Goal: Task Accomplishment & Management: Use online tool/utility

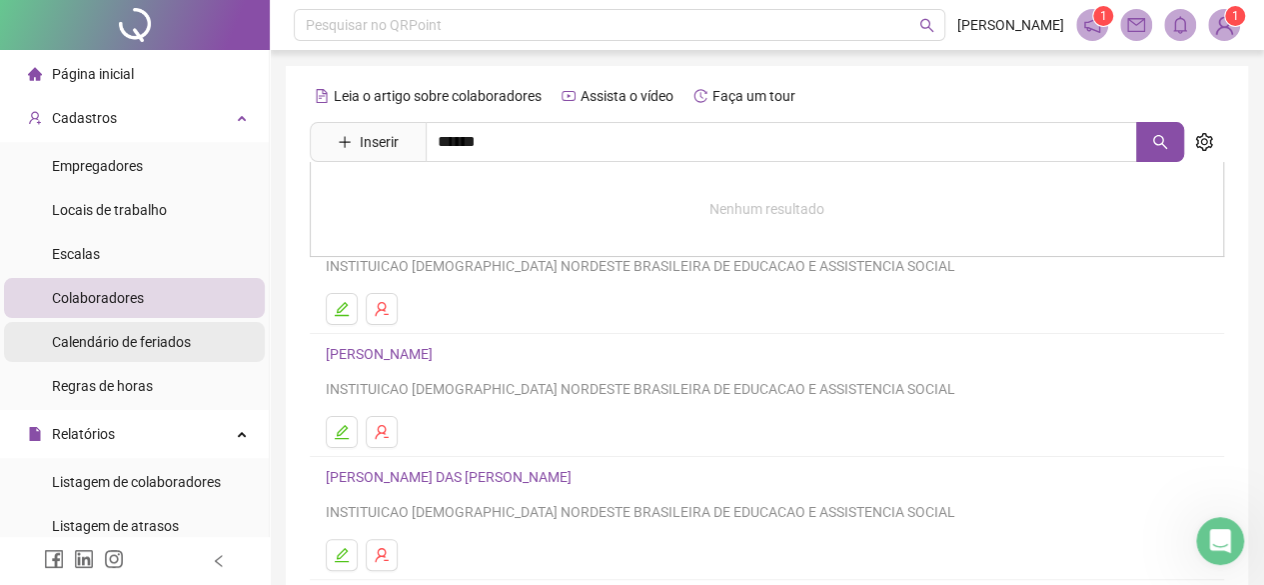
click at [168, 344] on span "Calendário de feriados" at bounding box center [121, 342] width 139 height 16
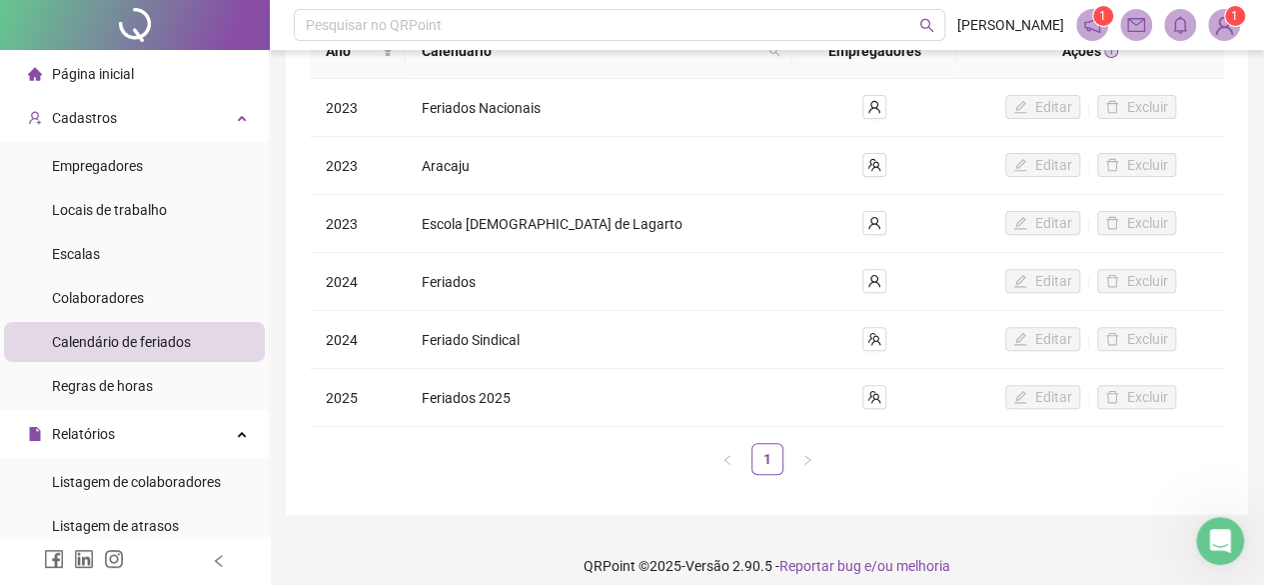
scroll to position [259, 0]
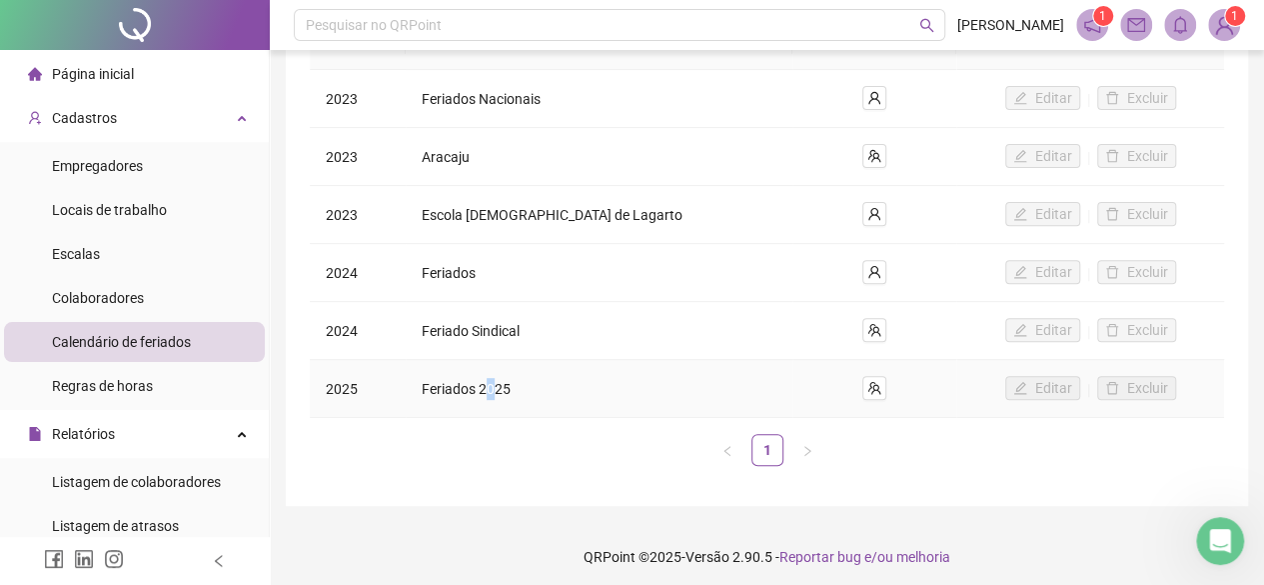
click at [506, 390] on span "Feriados 2025" at bounding box center [466, 389] width 89 height 16
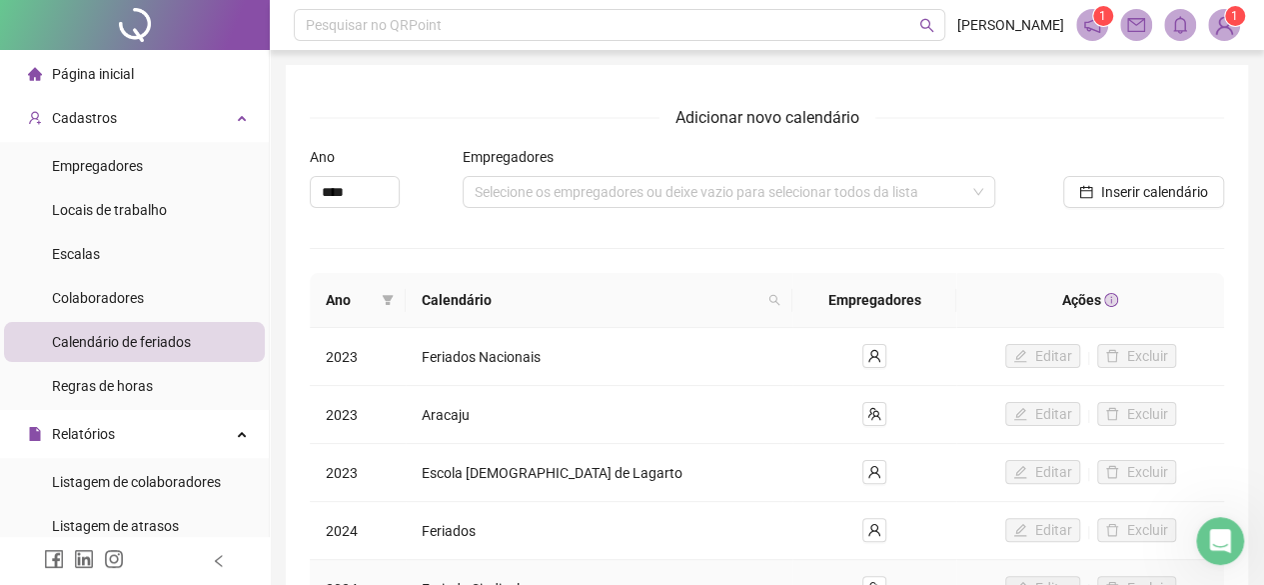
scroll to position [0, 0]
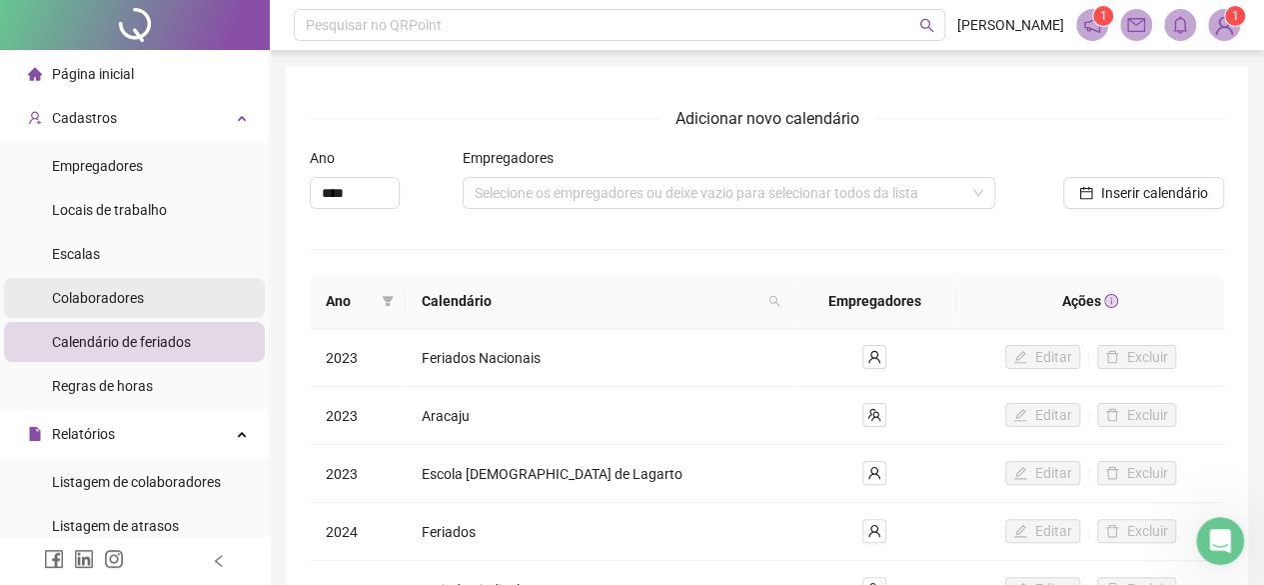
click at [144, 301] on li "Colaboradores" at bounding box center [134, 298] width 261 height 40
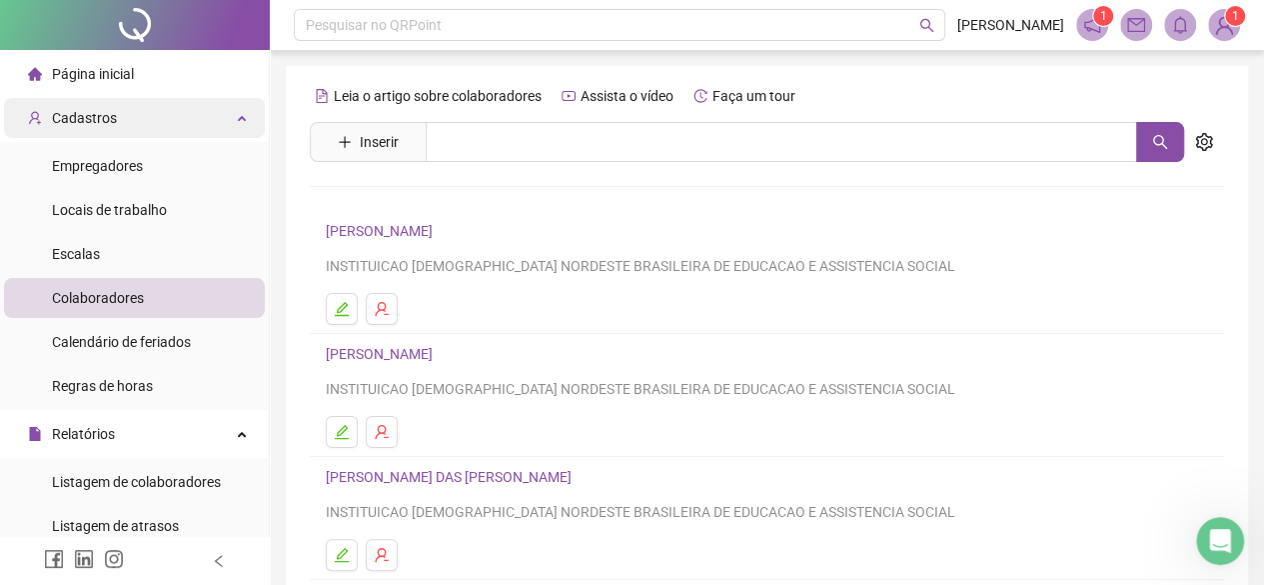
click at [218, 119] on div "Cadastros" at bounding box center [134, 118] width 261 height 40
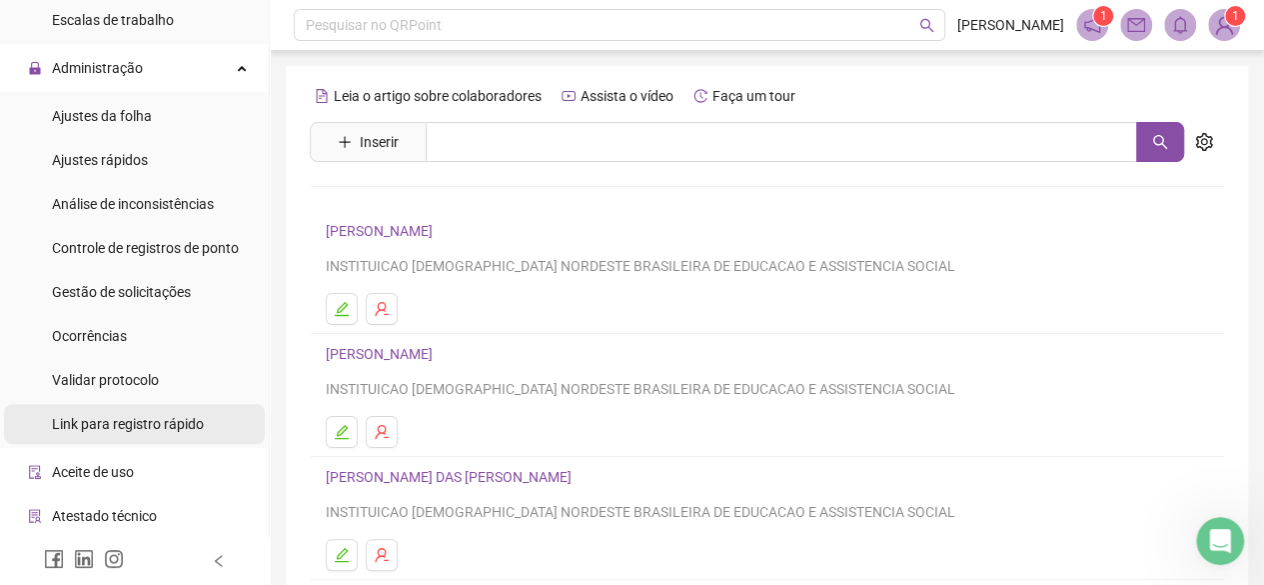
scroll to position [500, 0]
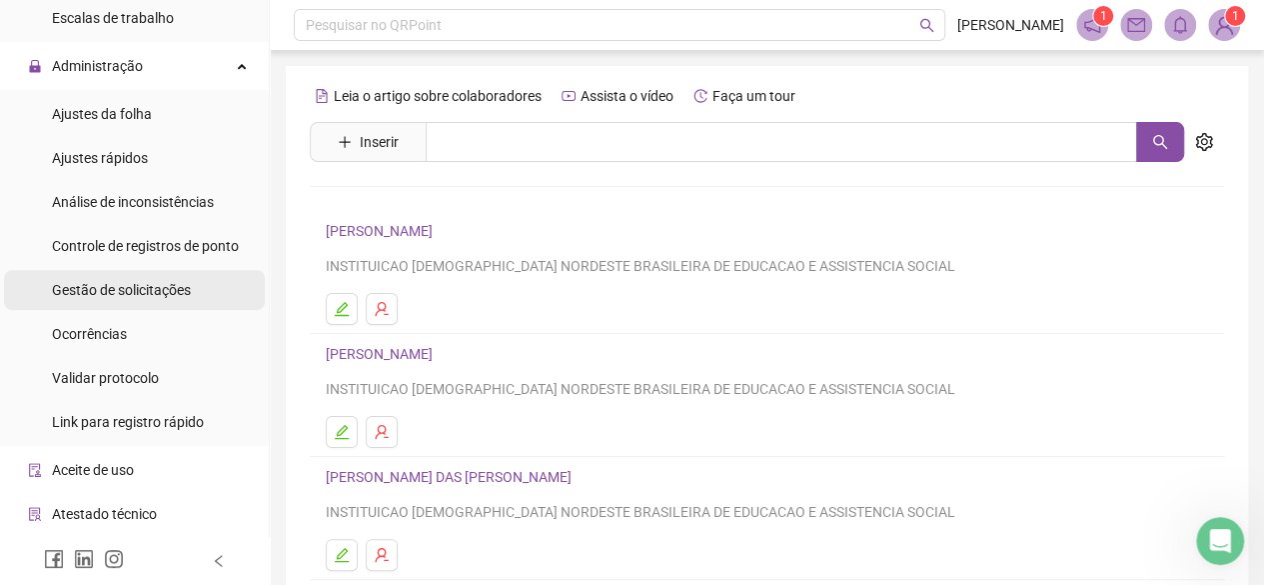
click at [158, 284] on span "Gestão de solicitações" at bounding box center [121, 290] width 139 height 16
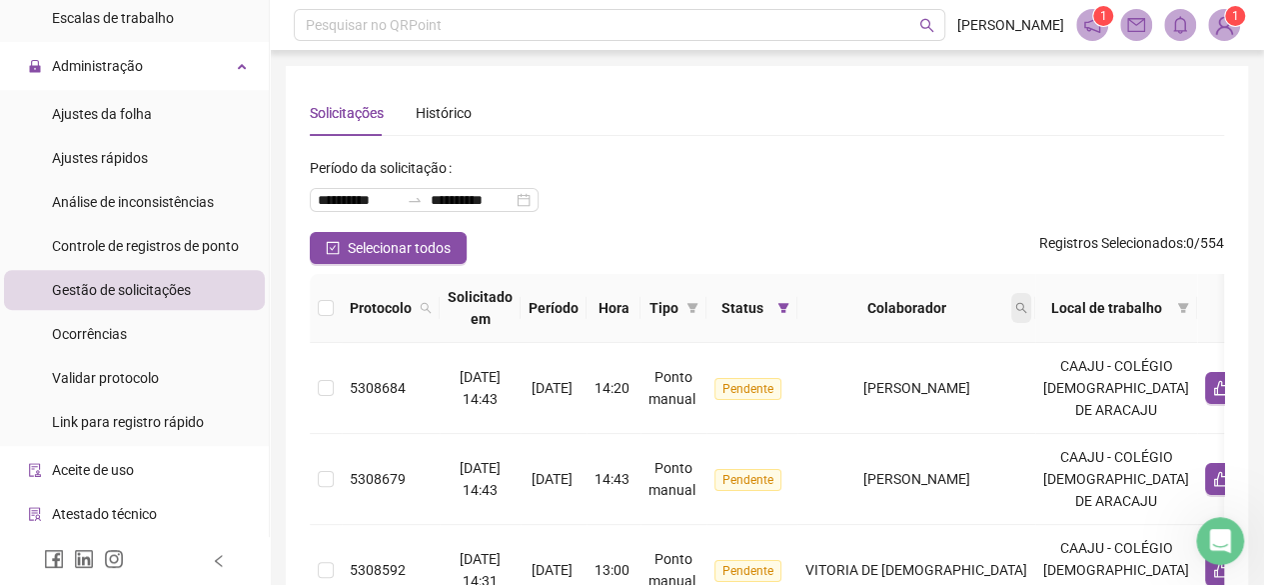
click at [1027, 309] on icon "search" at bounding box center [1021, 308] width 12 height 12
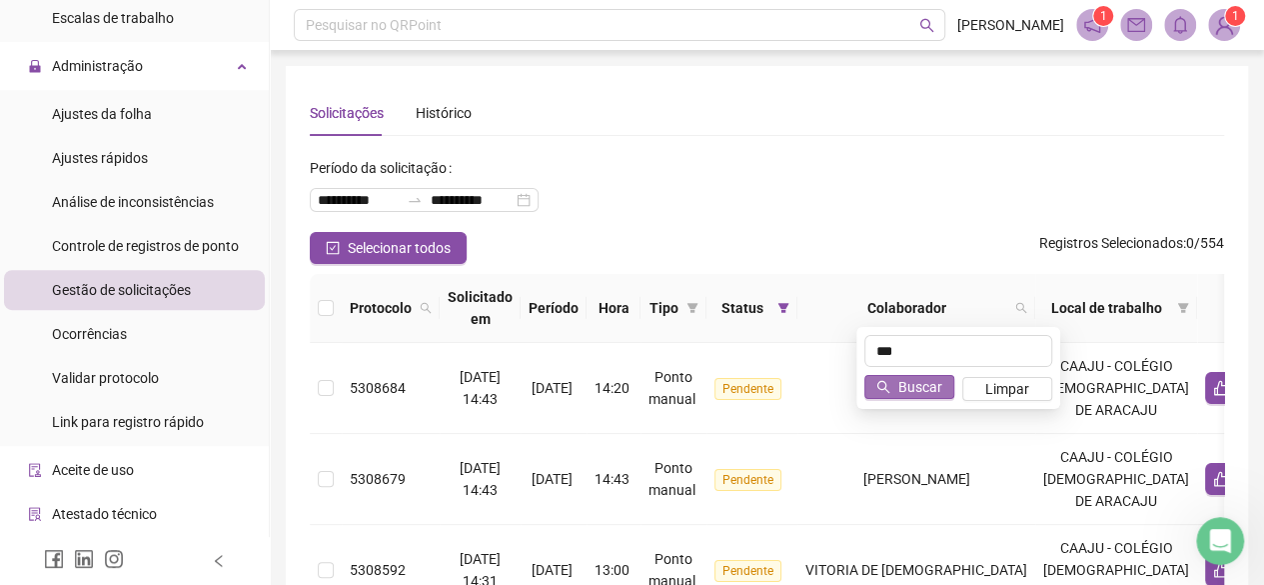
type input "***"
click at [943, 391] on button "Buscar" at bounding box center [909, 387] width 90 height 24
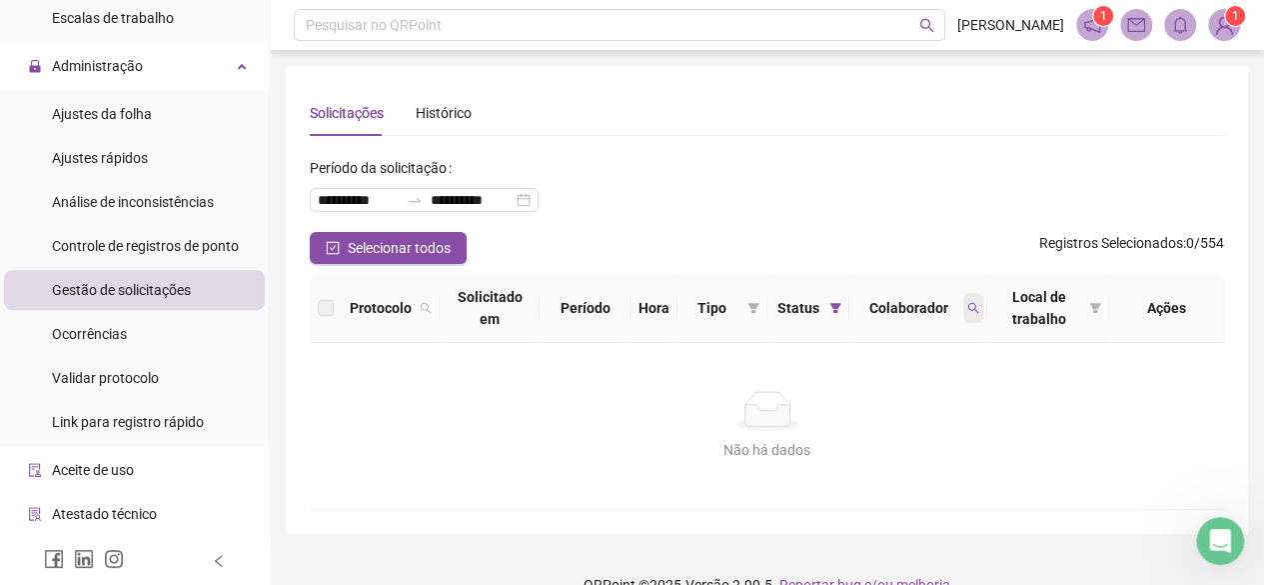
click at [974, 311] on icon "search" at bounding box center [973, 308] width 11 height 11
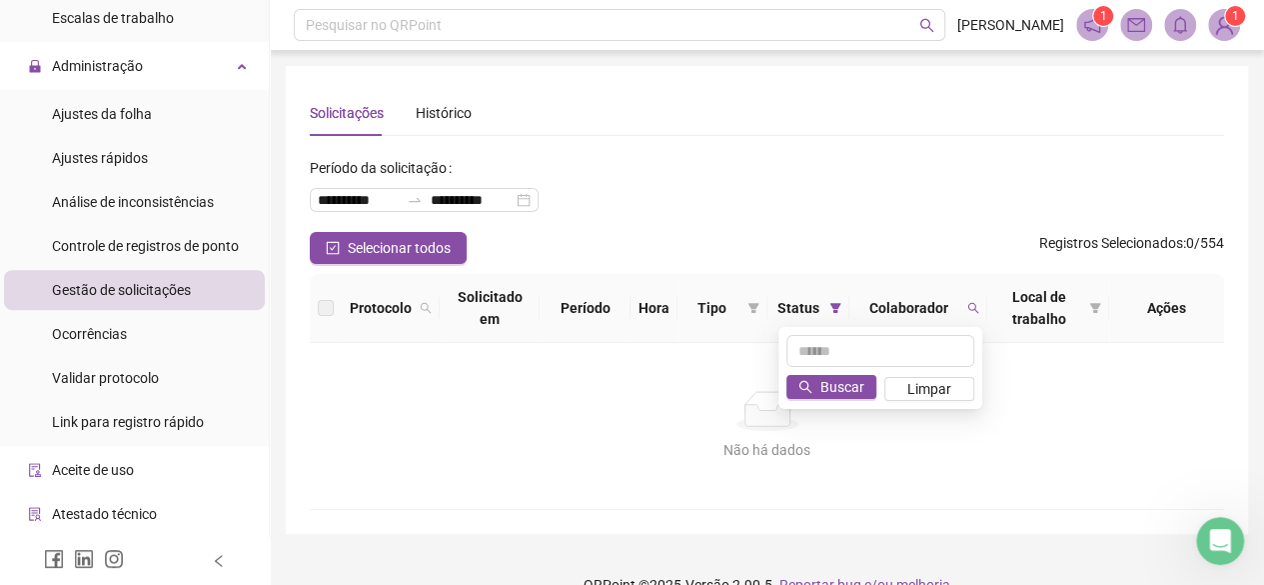
click at [992, 413] on div "Não há dados" at bounding box center [767, 411] width 866 height 40
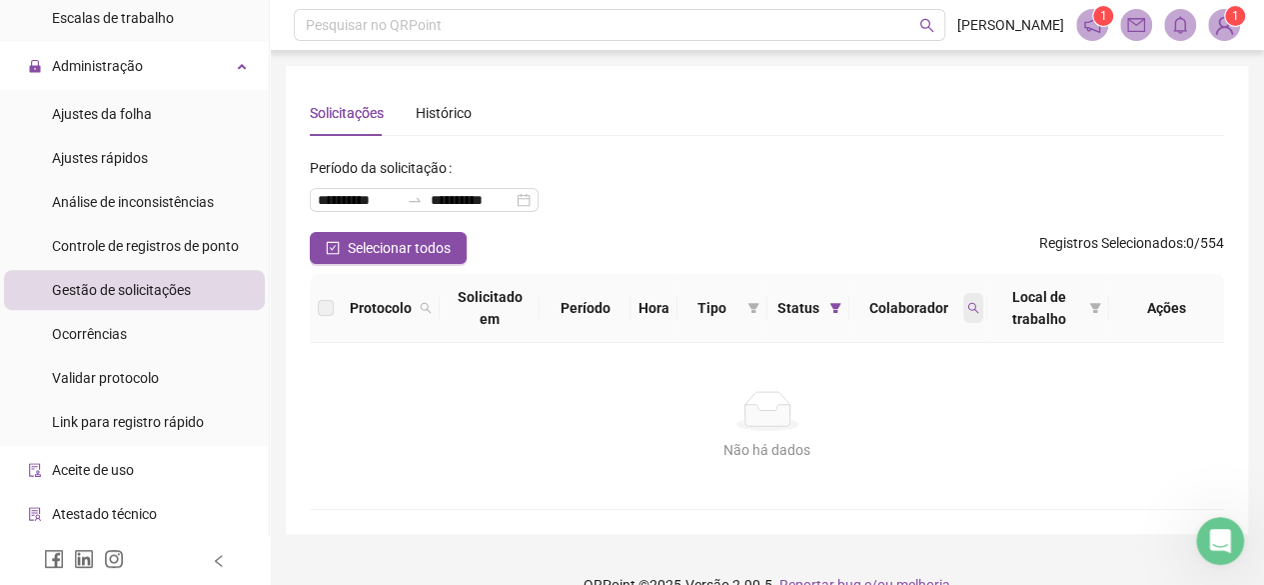
click at [964, 313] on span at bounding box center [973, 308] width 20 height 30
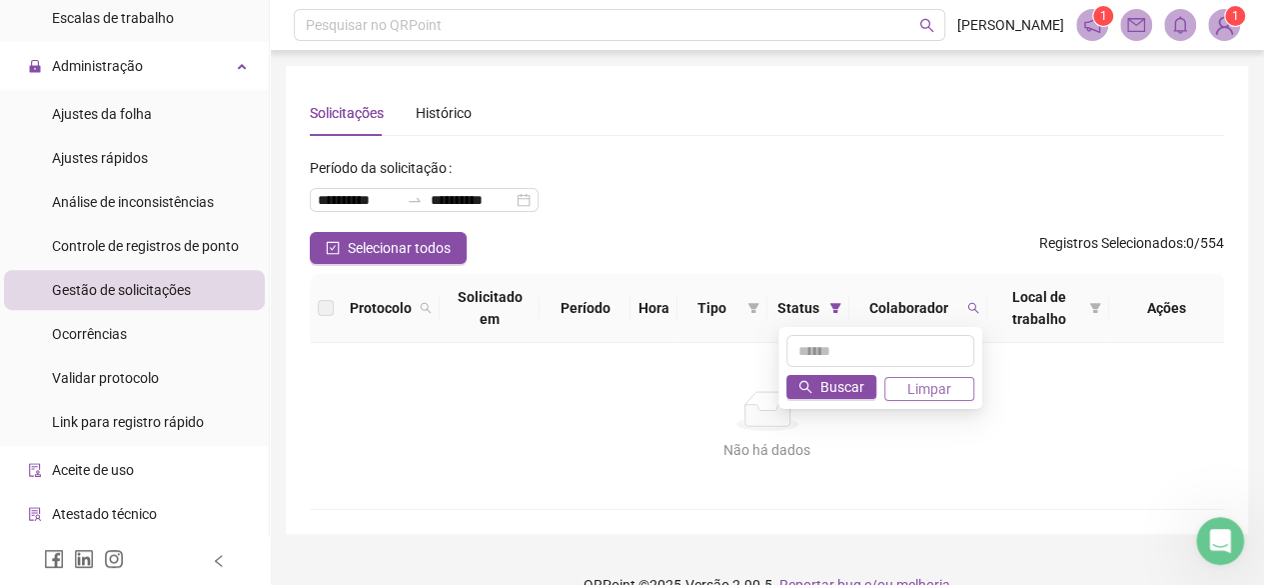
click at [941, 379] on span "Limpar" at bounding box center [929, 389] width 44 height 22
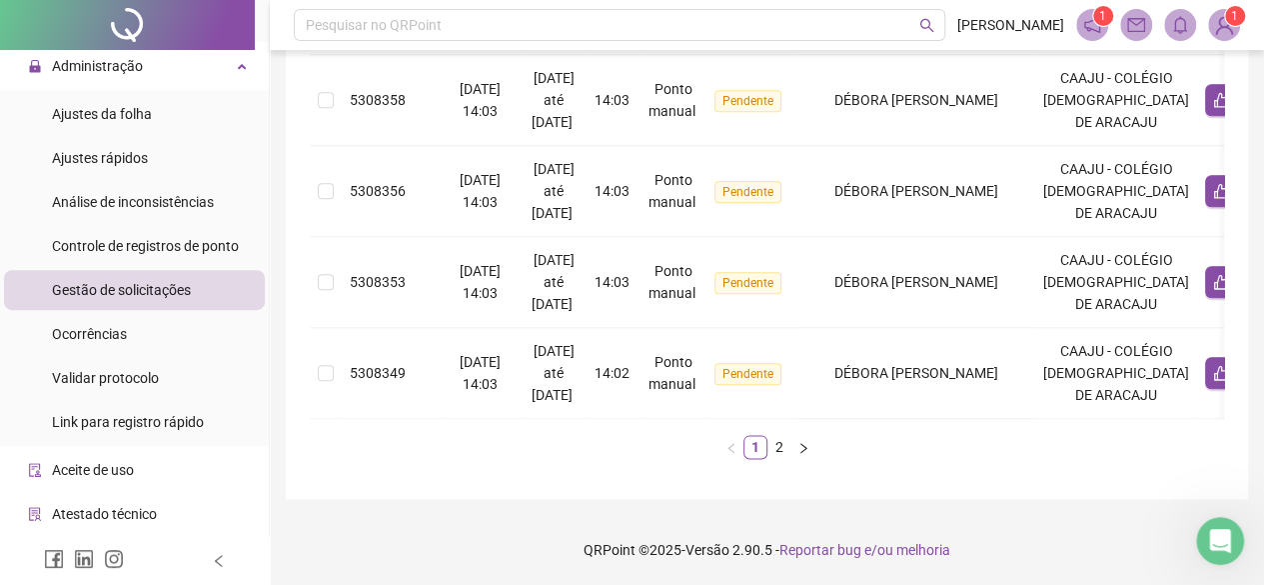
scroll to position [1553, 0]
click at [783, 450] on link "2" at bounding box center [779, 447] width 22 height 22
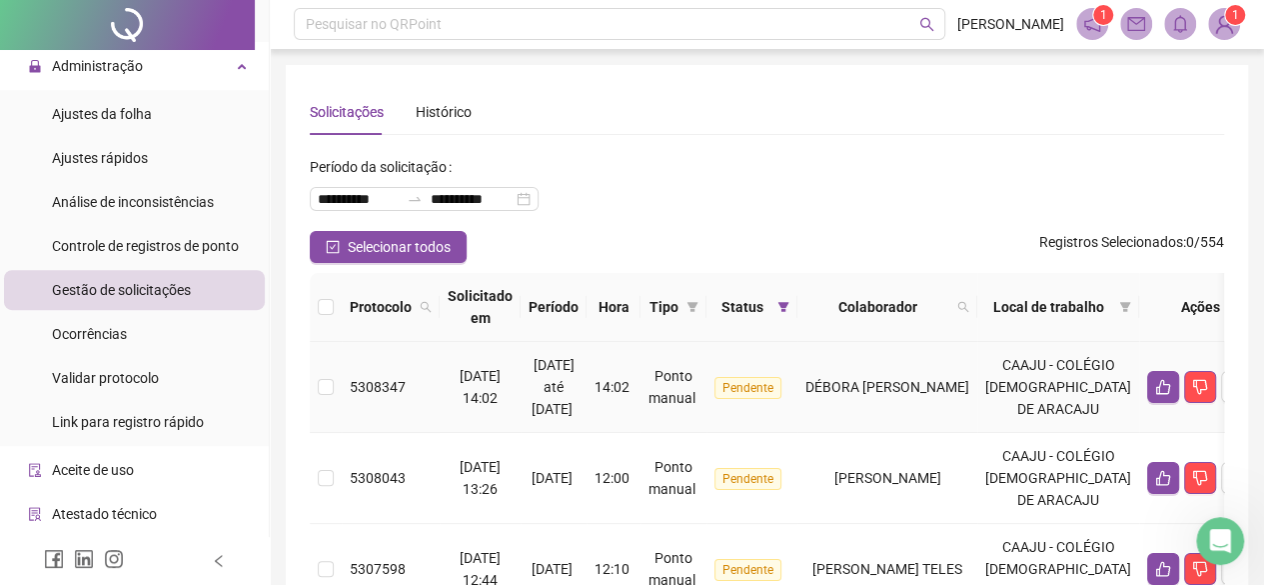
scroll to position [0, 0]
